Goal: Task Accomplishment & Management: Use online tool/utility

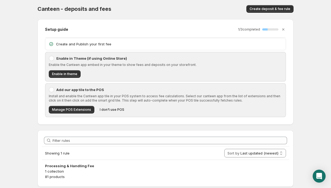
scroll to position [1, 0]
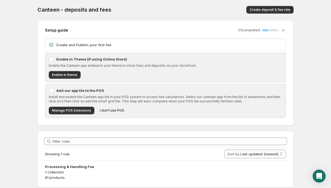
click at [50, 58] on div at bounding box center [51, 58] width 5 height 5
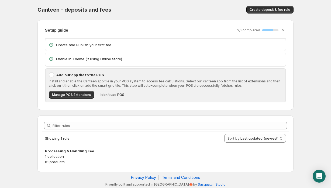
scroll to position [0, 0]
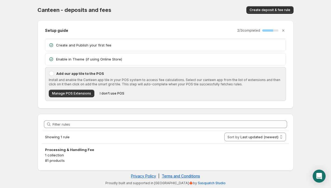
click at [51, 73] on div at bounding box center [51, 73] width 5 height 5
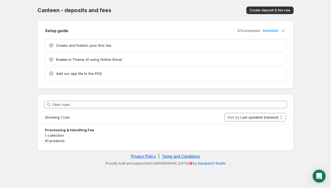
scroll to position [0, 0]
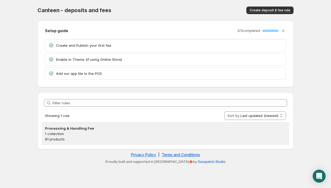
click at [100, 137] on p "81 products" at bounding box center [165, 138] width 241 height 5
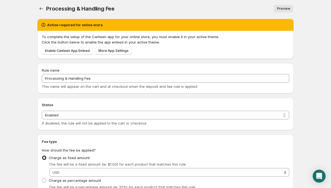
scroll to position [2, 0]
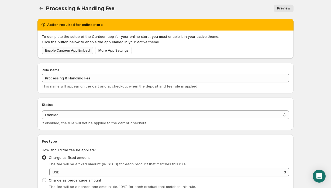
click at [80, 50] on span "Enable Canteen App Embed" at bounding box center [67, 50] width 45 height 4
click at [75, 52] on span "Enable Canteen App Embed" at bounding box center [67, 50] width 45 height 4
click at [123, 49] on span "More App Settings" at bounding box center [113, 50] width 30 height 4
click at [108, 52] on span "More App Settings" at bounding box center [113, 50] width 30 height 4
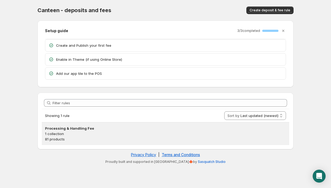
click at [78, 129] on h3 "Processing & Handling Fee" at bounding box center [165, 127] width 241 height 5
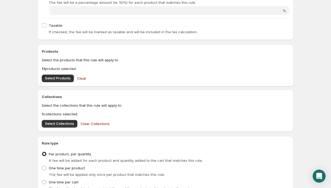
scroll to position [187, 0]
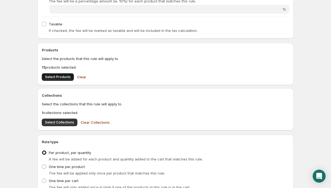
click at [62, 77] on span "Select Products" at bounding box center [58, 77] width 26 height 4
click at [60, 122] on span "Select Collections" at bounding box center [59, 122] width 29 height 4
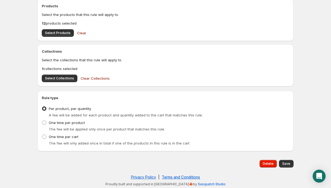
scroll to position [231, 0]
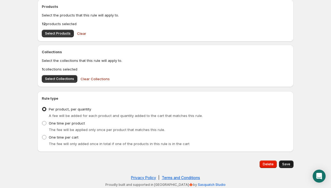
click at [284, 166] on span "Save" at bounding box center [286, 164] width 8 height 4
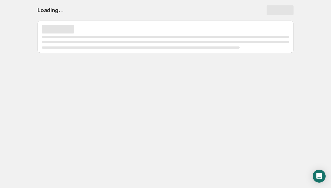
scroll to position [0, 0]
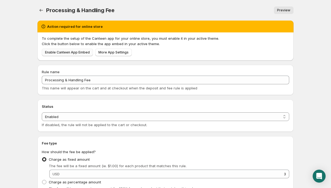
click at [81, 53] on span "Enable Canteen App Embed" at bounding box center [67, 52] width 45 height 4
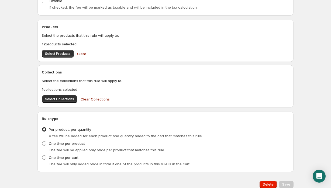
scroll to position [225, 0]
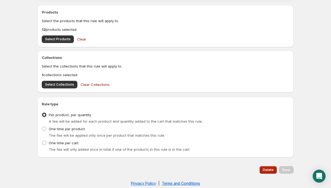
click at [267, 168] on span "Delete" at bounding box center [268, 170] width 11 height 4
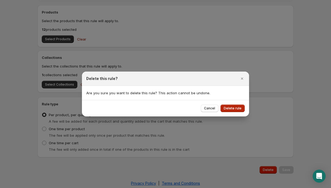
click at [234, 107] on span "Delete rule" at bounding box center [233, 108] width 18 height 4
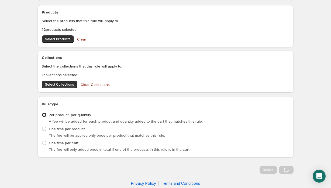
scroll to position [0, 0]
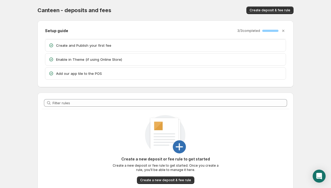
click at [101, 46] on p "Create and Publish your first fee" at bounding box center [169, 45] width 227 height 5
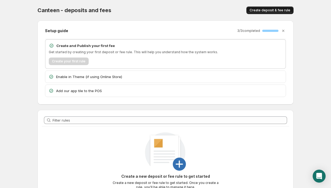
click at [263, 12] on span "Create deposit & fee rule" at bounding box center [270, 10] width 41 height 4
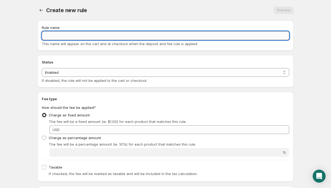
click at [120, 34] on input "Rule name" at bounding box center [166, 35] width 248 height 9
type input "P"
type input "Credit Card Processing"
click at [166, 72] on select "Enabled Disabled" at bounding box center [166, 72] width 248 height 9
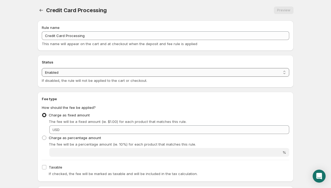
click at [42, 68] on select "Enabled Disabled" at bounding box center [166, 72] width 248 height 9
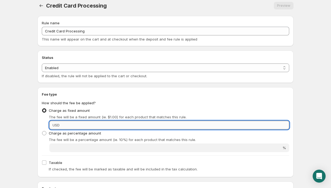
click at [134, 126] on input "Fixed amount" at bounding box center [175, 125] width 228 height 9
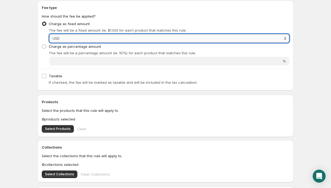
scroll to position [92, 0]
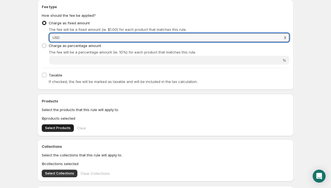
type input "3"
click at [64, 125] on button "Select Products" at bounding box center [58, 128] width 32 height 8
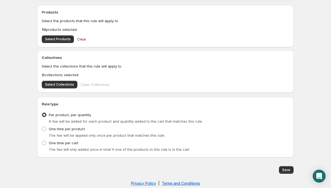
scroll to position [188, 0]
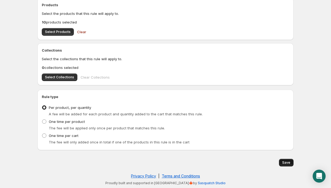
click at [284, 163] on span "Save" at bounding box center [286, 162] width 8 height 4
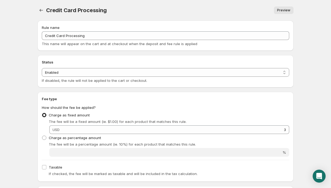
click at [285, 9] on span "Preview" at bounding box center [283, 10] width 13 height 4
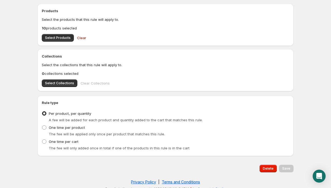
scroll to position [182, 0]
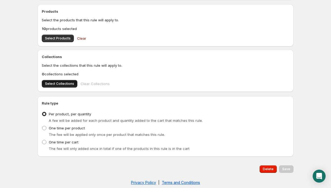
click at [56, 83] on span "Select Collections" at bounding box center [59, 83] width 29 height 4
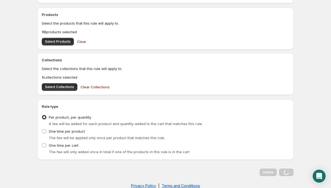
scroll to position [0, 0]
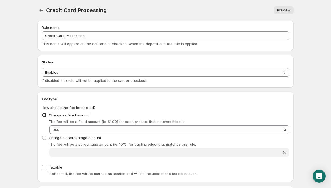
click at [288, 9] on span "Preview" at bounding box center [283, 10] width 13 height 4
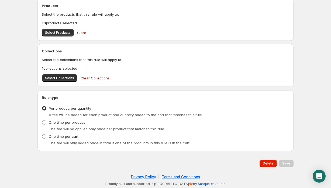
scroll to position [188, 0]
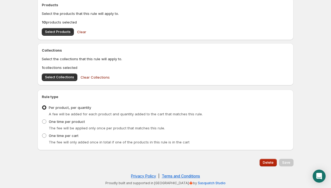
click at [268, 164] on span "Delete" at bounding box center [268, 162] width 11 height 4
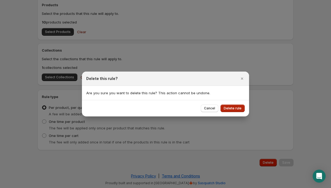
click at [233, 108] on span "Delete rule" at bounding box center [233, 108] width 18 height 4
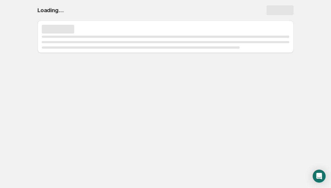
scroll to position [0, 0]
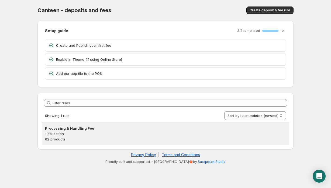
click at [91, 130] on h3 "Processing & Handling Fee" at bounding box center [165, 127] width 241 height 5
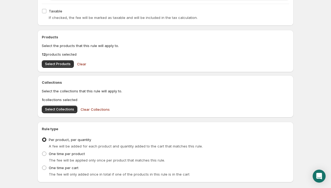
scroll to position [156, 0]
click at [63, 62] on button "Select Products" at bounding box center [58, 64] width 32 height 8
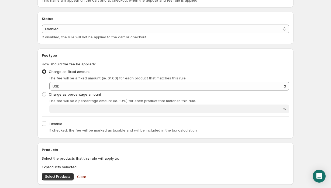
scroll to position [0, 0]
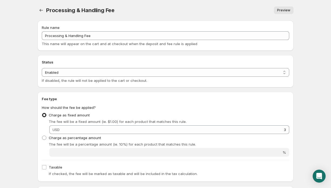
click at [281, 12] on link "Preview" at bounding box center [284, 10] width 20 height 8
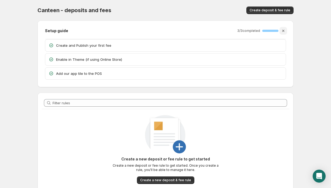
click at [284, 30] on icon "Dismiss setup guide" at bounding box center [283, 31] width 2 height 2
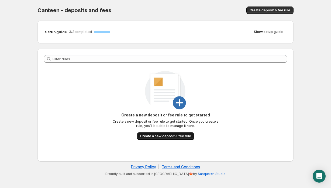
click at [170, 137] on span "Create a new deposit & fee rule" at bounding box center [165, 136] width 51 height 4
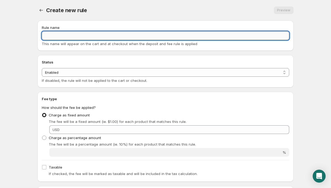
click at [149, 37] on input "Rule name" at bounding box center [166, 35] width 248 height 9
drag, startPoint x: 66, startPoint y: 36, endPoint x: 41, endPoint y: 40, distance: 25.1
click at [41, 40] on div "Rule name Credit Card Processing and Ha This name will appear on the cart and a…" at bounding box center [165, 36] width 256 height 30
drag, startPoint x: 106, startPoint y: 36, endPoint x: 23, endPoint y: 36, distance: 83.6
click at [23, 36] on body "Home Help CreProcessing and Hadit Card. This page is ready CreProcessing and Ha…" at bounding box center [165, 94] width 331 height 188
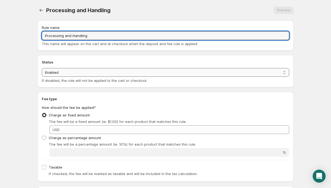
type input "Processing and Handling"
click at [93, 71] on select "Enabled Disabled" at bounding box center [166, 72] width 248 height 9
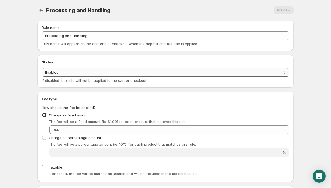
click at [42, 77] on select "Enabled Disabled" at bounding box center [166, 72] width 248 height 9
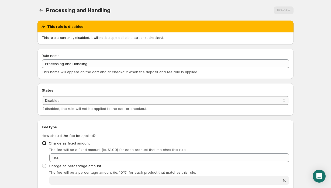
click at [91, 100] on select "Enabled Disabled" at bounding box center [166, 100] width 248 height 9
select select "active"
click at [42, 96] on select "Enabled Disabled" at bounding box center [166, 100] width 248 height 9
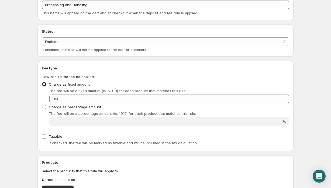
scroll to position [32, 0]
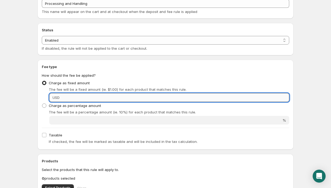
click at [98, 98] on input "Fixed amount" at bounding box center [175, 97] width 228 height 9
type input "3"
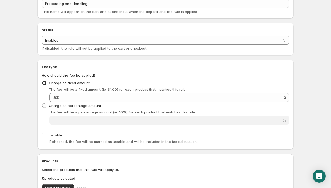
click at [165, 81] on div "Charge as fixed amount The fee will be a fixed amount (ie. $1.00) for each prod…" at bounding box center [166, 85] width 248 height 13
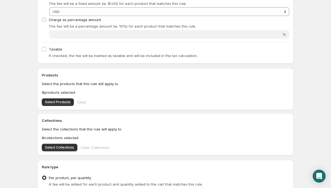
scroll to position [118, 0]
click at [65, 101] on span "Select Products" at bounding box center [58, 101] width 26 height 4
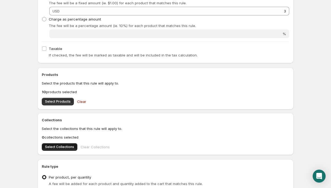
click at [62, 146] on span "Select Collections" at bounding box center [59, 147] width 29 height 4
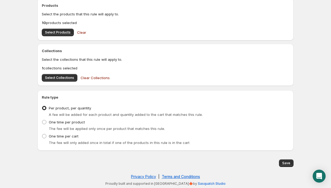
scroll to position [188, 0]
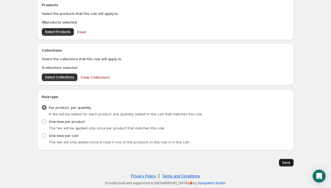
click at [285, 162] on span "Save" at bounding box center [286, 162] width 8 height 4
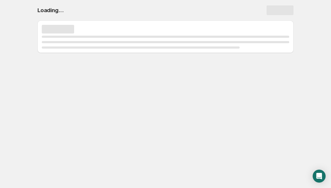
scroll to position [0, 0]
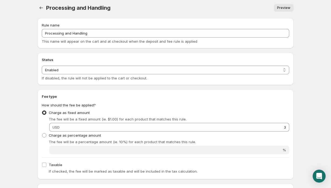
scroll to position [3, 0]
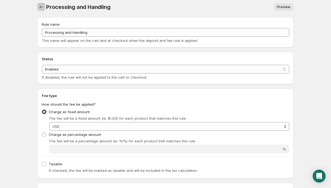
click at [41, 7] on icon "Settings" at bounding box center [41, 6] width 5 height 5
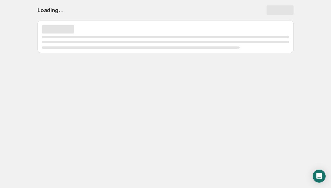
scroll to position [0, 0]
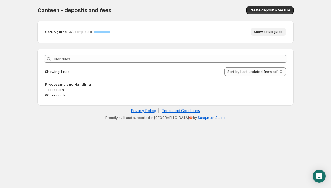
click at [264, 33] on span "Show setup guide" at bounding box center [268, 32] width 29 height 4
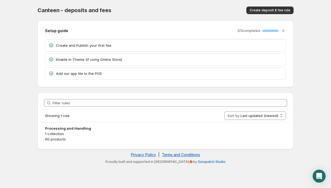
click at [98, 61] on p "Enable in Theme (if using Online Store)" at bounding box center [169, 59] width 227 height 5
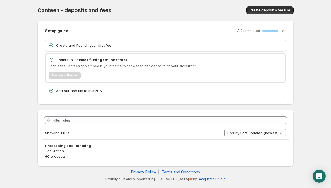
click at [89, 92] on p "Add our app tile to the POS" at bounding box center [169, 90] width 227 height 5
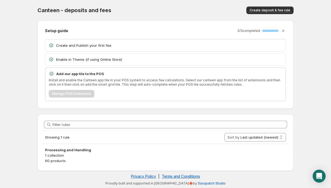
scroll to position [0, 0]
click at [238, 138] on select "Last updated (newest) Last updated (oldest)" at bounding box center [255, 136] width 62 height 9
click at [225, 132] on select "Last updated (newest) Last updated (oldest)" at bounding box center [255, 136] width 62 height 9
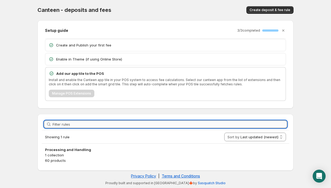
click at [227, 126] on input "Filter rules" at bounding box center [170, 124] width 235 height 8
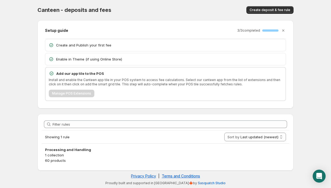
click at [216, 136] on div "Showing 1 rule" at bounding box center [132, 136] width 175 height 5
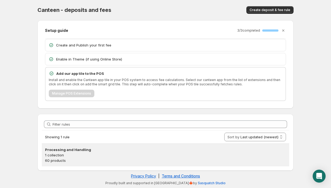
click at [214, 144] on div "Processing and Handling 1 collection 60 products" at bounding box center [166, 155] width 248 height 23
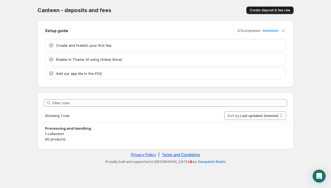
click at [279, 12] on button "Create deposit & fee rule" at bounding box center [270, 10] width 47 height 8
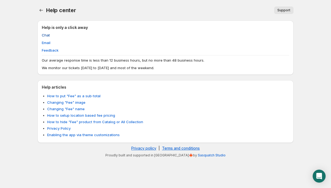
click at [45, 35] on span "Chat" at bounding box center [46, 34] width 8 height 5
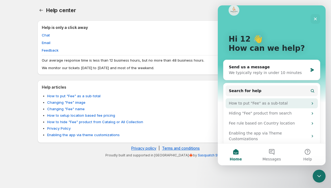
scroll to position [7, 0]
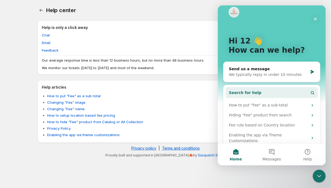
click at [262, 92] on button "Search for help" at bounding box center [272, 92] width 92 height 11
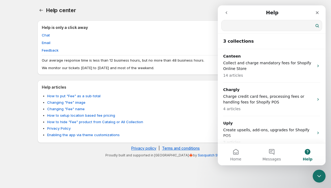
scroll to position [0, 0]
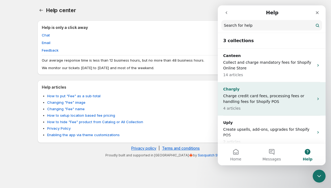
click at [268, 100] on p "Charge credit card fees, processing fees or handling fees for Shopify POS" at bounding box center [268, 98] width 91 height 11
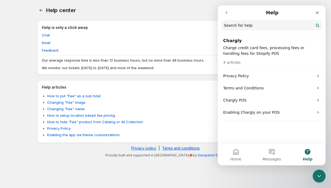
click at [227, 11] on icon "go back" at bounding box center [226, 13] width 4 height 4
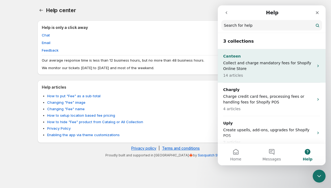
click at [237, 61] on p "Collect and charge mandatory fees for Shopify Online Store" at bounding box center [268, 65] width 91 height 11
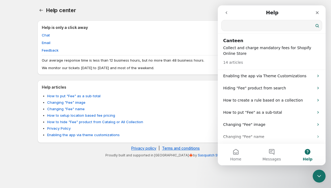
click at [254, 25] on input "Search for help" at bounding box center [272, 25] width 100 height 11
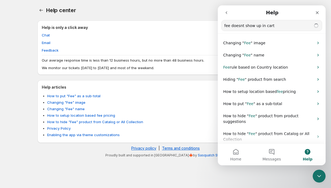
type input "fee doesnt show up in cart"
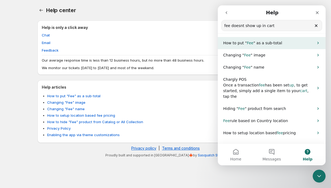
click at [268, 43] on span "" as a sub-total" at bounding box center [268, 43] width 29 height 4
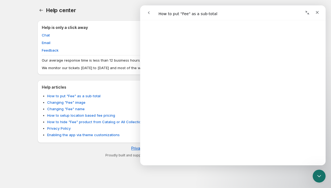
scroll to position [84, 0]
click at [319, 11] on icon "Close" at bounding box center [317, 12] width 4 height 4
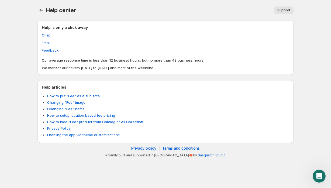
scroll to position [0, 0]
click at [60, 134] on link "Enabling the app via theme customizations" at bounding box center [83, 134] width 73 height 4
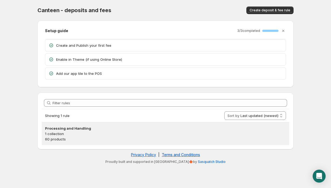
click at [65, 129] on h3 "Processing and Handling" at bounding box center [165, 127] width 241 height 5
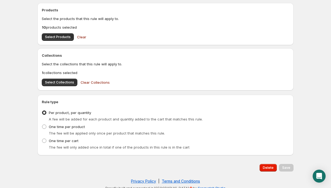
scroll to position [188, 0]
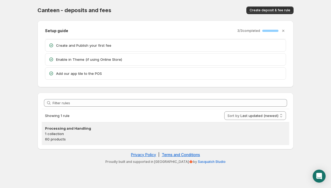
click at [98, 128] on h3 "Processing and Handling" at bounding box center [165, 127] width 241 height 5
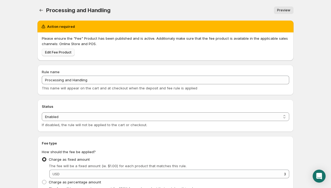
click at [60, 53] on span "Edit Fee Product" at bounding box center [58, 52] width 26 height 4
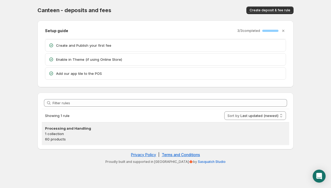
click at [247, 130] on h3 "Processing and Handling" at bounding box center [165, 127] width 241 height 5
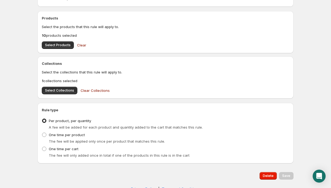
scroll to position [232, 0]
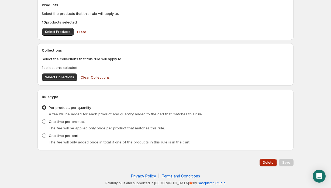
click at [269, 163] on span "Delete" at bounding box center [268, 162] width 11 height 4
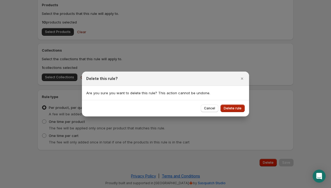
click at [232, 109] on span "Delete rule" at bounding box center [233, 108] width 18 height 4
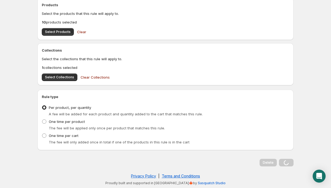
scroll to position [0, 0]
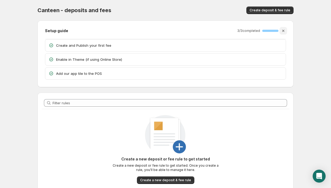
click at [284, 30] on icon "Dismiss setup guide" at bounding box center [283, 30] width 5 height 5
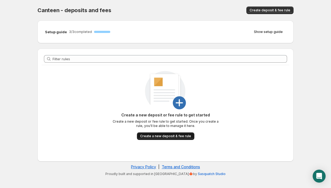
click at [176, 139] on button "Create a new deposit & fee rule" at bounding box center [165, 136] width 57 height 8
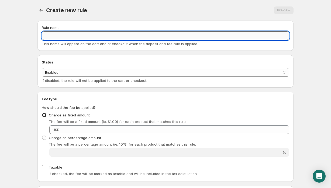
click at [115, 36] on input "Rule name" at bounding box center [166, 35] width 248 height 9
type input "Processing and Handling"
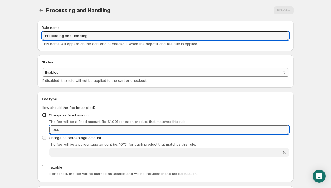
click at [101, 126] on input "Fixed amount" at bounding box center [175, 129] width 228 height 9
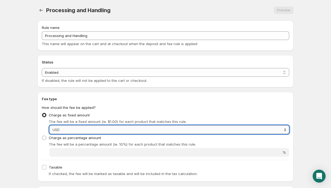
click at [123, 126] on input "3" at bounding box center [175, 129] width 228 height 9
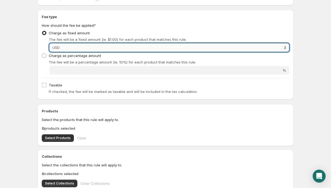
scroll to position [84, 0]
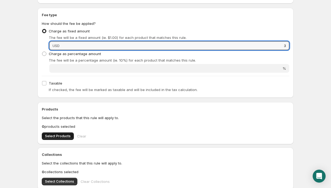
type input "3"
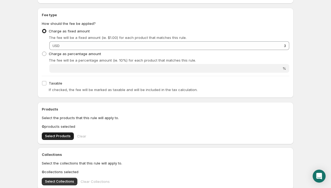
click at [54, 139] on button "Select Products" at bounding box center [58, 136] width 32 height 8
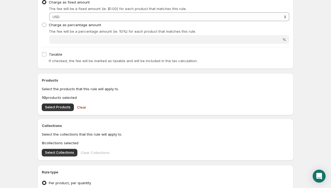
scroll to position [118, 0]
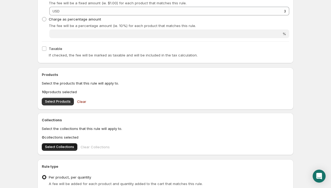
click at [60, 145] on span "Select Collections" at bounding box center [59, 147] width 29 height 4
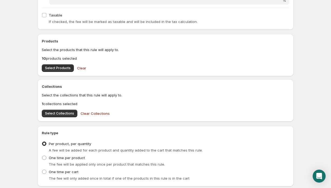
scroll to position [188, 0]
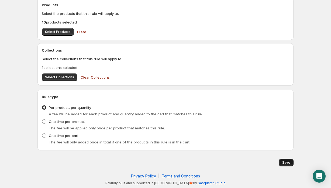
click at [287, 164] on span "Save" at bounding box center [286, 162] width 8 height 4
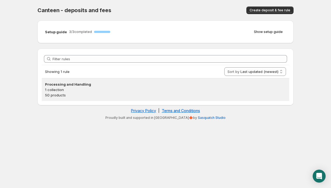
click at [108, 86] on h3 "Processing and Handling" at bounding box center [165, 83] width 241 height 5
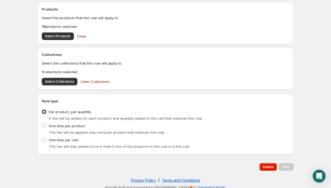
scroll to position [188, 0]
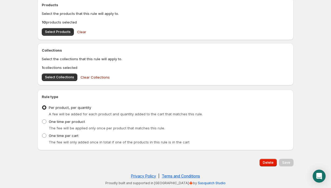
click at [97, 25] on div "Products Select the products that this rule will apply to. 10 products selected…" at bounding box center [166, 18] width 248 height 33
click at [56, 32] on span "Select Products" at bounding box center [58, 32] width 26 height 4
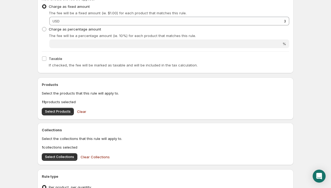
scroll to position [108, 0]
click at [64, 112] on span "Select Products" at bounding box center [58, 112] width 26 height 4
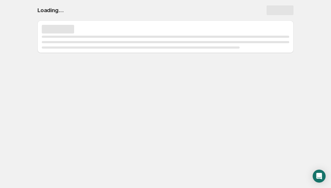
scroll to position [0, 0]
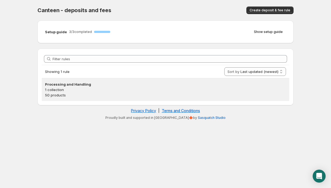
click at [87, 85] on h3 "Processing and Handling" at bounding box center [165, 83] width 241 height 5
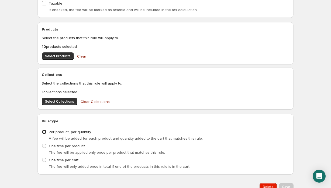
scroll to position [188, 0]
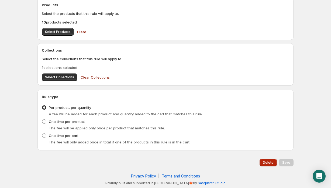
click at [264, 163] on span "Delete" at bounding box center [268, 162] width 11 height 4
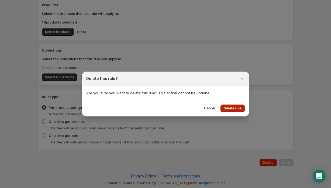
click at [230, 109] on span "Delete rule" at bounding box center [233, 108] width 18 height 4
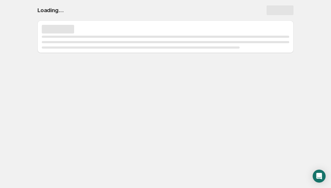
scroll to position [0, 0]
